Goal: Task Accomplishment & Management: Manage account settings

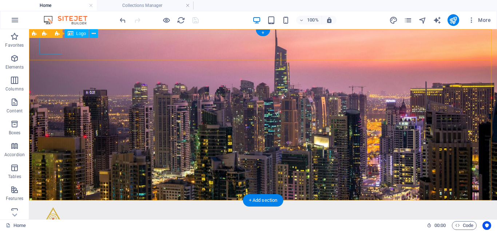
click at [51, 206] on div at bounding box center [263, 215] width 443 height 19
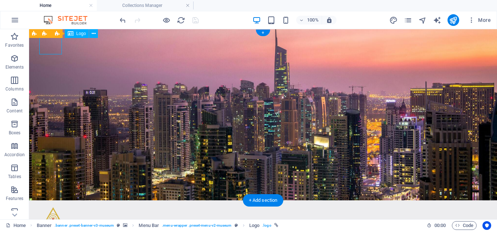
click at [51, 206] on div at bounding box center [263, 215] width 443 height 19
select select "px"
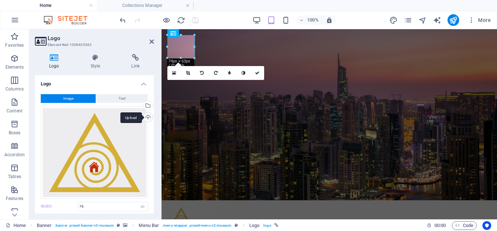
click at [147, 118] on div "Upload" at bounding box center [147, 117] width 11 height 11
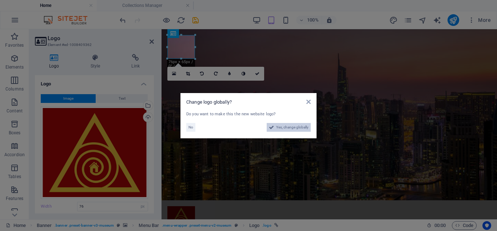
click at [290, 127] on span "Yes, change globally" at bounding box center [292, 127] width 32 height 9
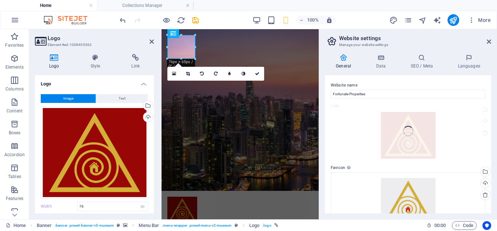
type input "82"
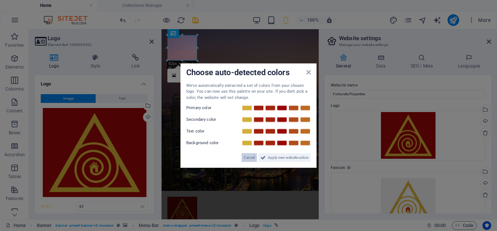
click at [247, 158] on span "Cancel" at bounding box center [249, 157] width 11 height 9
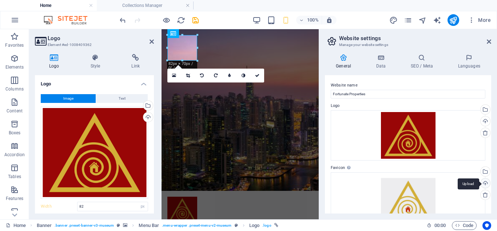
click at [485, 184] on div "Upload" at bounding box center [485, 183] width 11 height 11
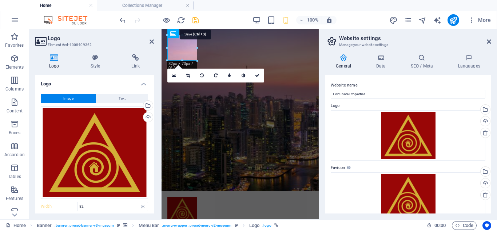
click at [198, 23] on icon "save" at bounding box center [196, 20] width 8 height 8
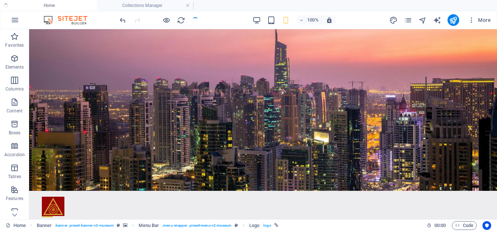
checkbox input "false"
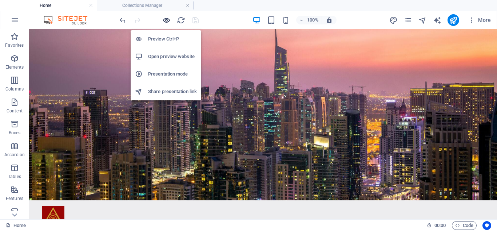
drag, startPoint x: 198, startPoint y: 23, endPoint x: 166, endPoint y: 21, distance: 31.8
click at [166, 21] on div at bounding box center [159, 20] width 82 height 12
click at [167, 57] on h6 "Open preview website" at bounding box center [172, 56] width 49 height 9
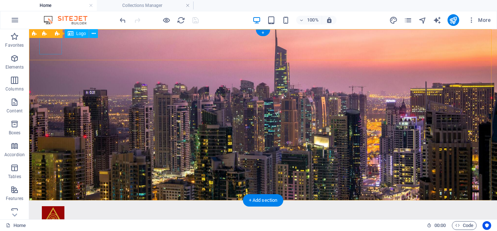
click at [56, 206] on div at bounding box center [263, 215] width 443 height 19
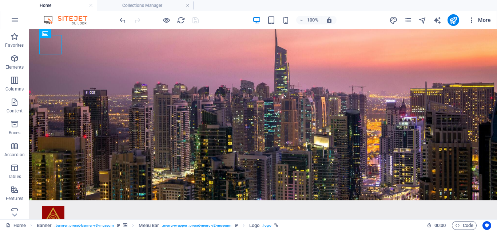
click at [472, 24] on button "More" at bounding box center [479, 20] width 29 height 12
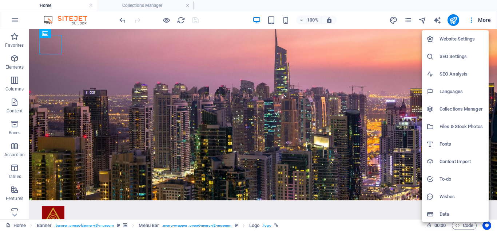
click at [455, 35] on h6 "Website Settings" at bounding box center [462, 39] width 45 height 9
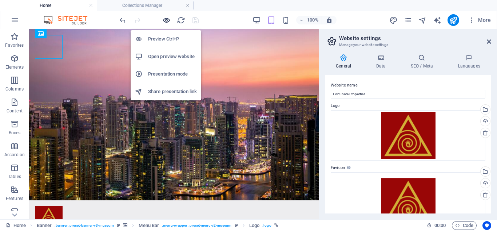
click at [166, 18] on icon "button" at bounding box center [166, 20] width 8 height 8
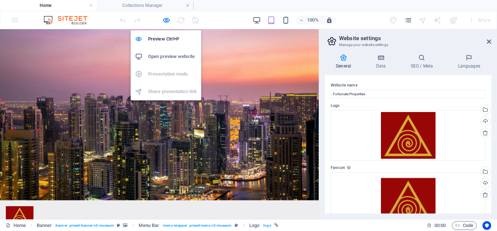
click at [154, 53] on h6 "Open preview website" at bounding box center [172, 56] width 49 height 9
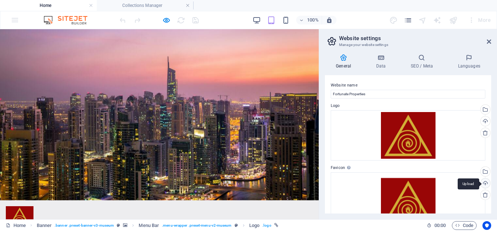
click at [484, 182] on div "Upload" at bounding box center [485, 183] width 11 height 11
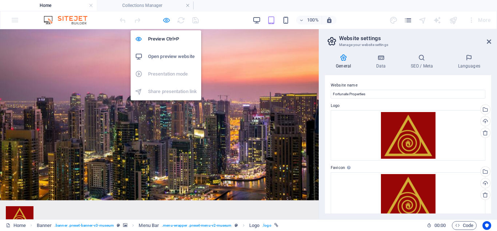
click at [165, 20] on icon "button" at bounding box center [166, 20] width 8 height 8
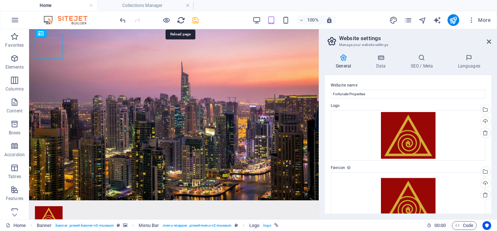
click at [182, 19] on icon "reload" at bounding box center [181, 20] width 8 height 8
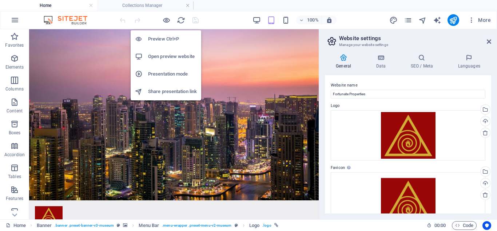
click at [166, 57] on h6 "Open preview website" at bounding box center [172, 56] width 49 height 9
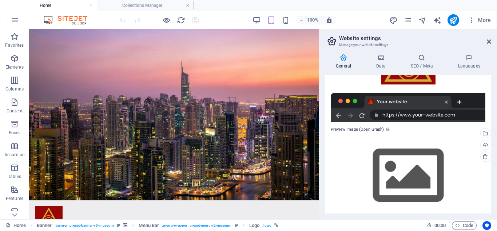
scroll to position [145, 0]
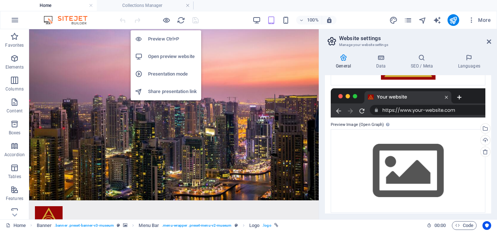
click at [162, 37] on h6 "Preview Ctrl+P" at bounding box center [172, 39] width 49 height 9
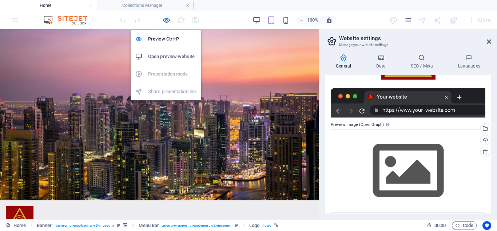
click at [161, 52] on li "Open preview website" at bounding box center [166, 56] width 71 height 17
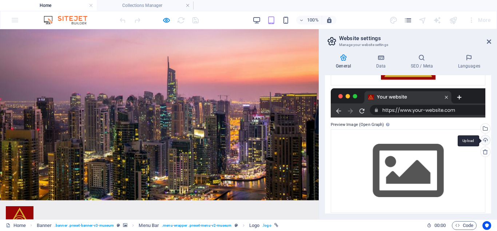
click at [483, 136] on div "Upload" at bounding box center [485, 140] width 11 height 11
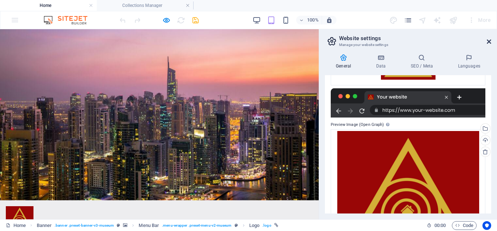
click at [489, 44] on icon at bounding box center [489, 42] width 4 height 6
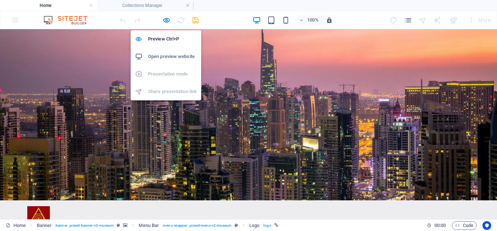
click at [164, 55] on h6 "Open preview website" at bounding box center [172, 56] width 49 height 9
click at [162, 57] on h6 "Open preview website" at bounding box center [172, 56] width 49 height 9
click at [166, 19] on icon "button" at bounding box center [166, 20] width 8 height 8
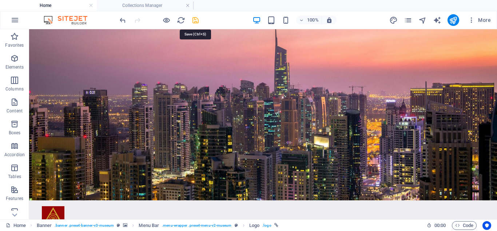
click at [196, 19] on icon "save" at bounding box center [196, 20] width 8 height 8
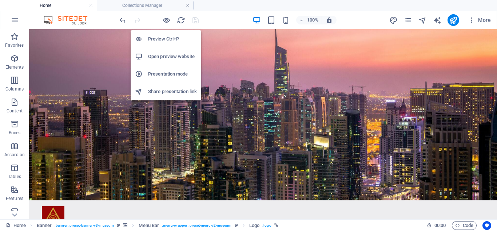
click at [165, 55] on h6 "Open preview website" at bounding box center [172, 56] width 49 height 9
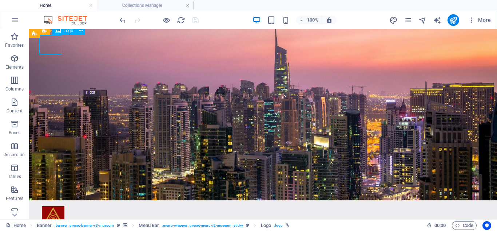
select select "px"
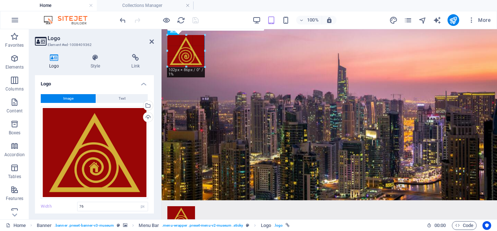
drag, startPoint x: 194, startPoint y: 60, endPoint x: 202, endPoint y: 69, distance: 12.4
type input "103"
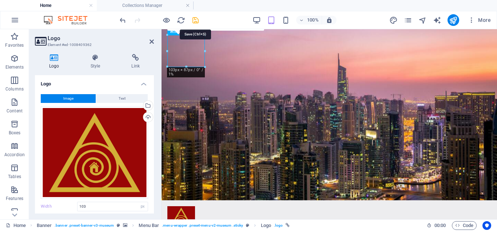
click at [198, 16] on icon "save" at bounding box center [196, 20] width 8 height 8
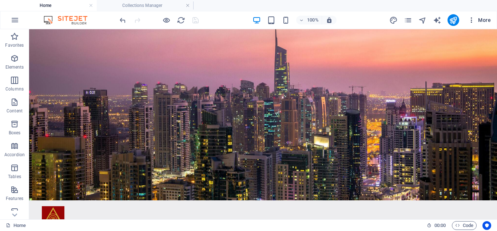
click at [469, 17] on icon "button" at bounding box center [471, 19] width 7 height 7
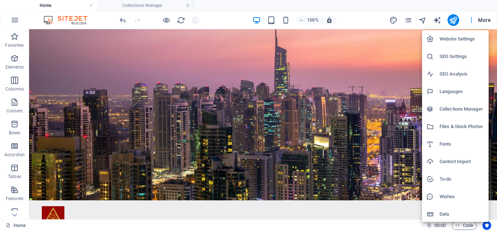
click at [21, 20] on div at bounding box center [248, 115] width 497 height 231
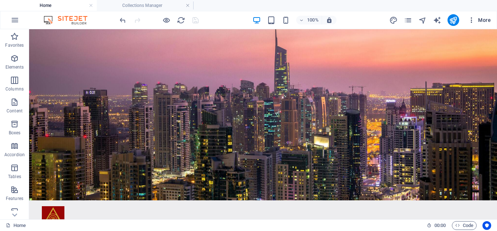
click at [470, 20] on icon "button" at bounding box center [471, 19] width 7 height 7
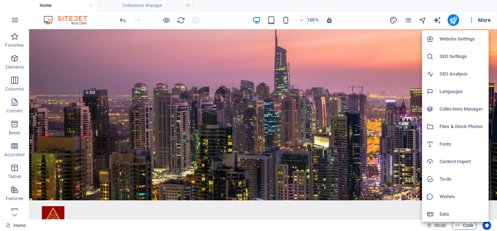
click at [495, 76] on div at bounding box center [248, 115] width 497 height 231
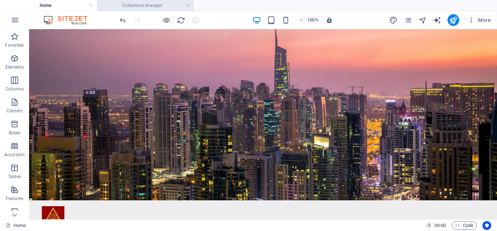
click at [185, 7] on h4 "Collections Manager" at bounding box center [145, 5] width 97 height 8
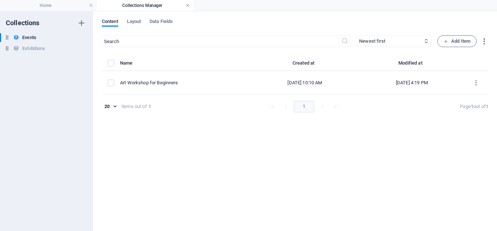
click at [187, 5] on link at bounding box center [188, 5] width 4 height 7
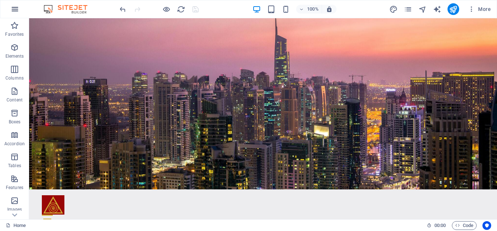
click at [10, 13] on button "button" at bounding box center [14, 8] width 17 height 17
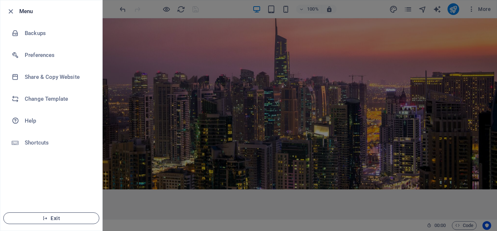
click at [51, 216] on span "Exit" at bounding box center [51, 218] width 84 height 6
